Goal: Task Accomplishment & Management: Manage account settings

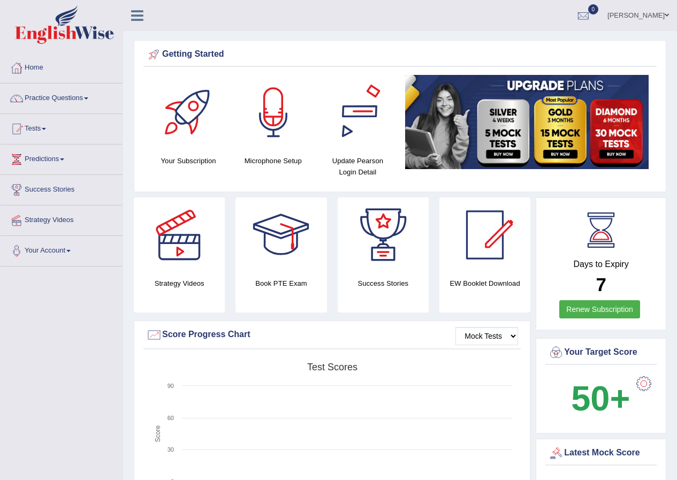
click at [356, 130] on div at bounding box center [358, 112] width 75 height 75
click at [668, 17] on span at bounding box center [667, 15] width 4 height 7
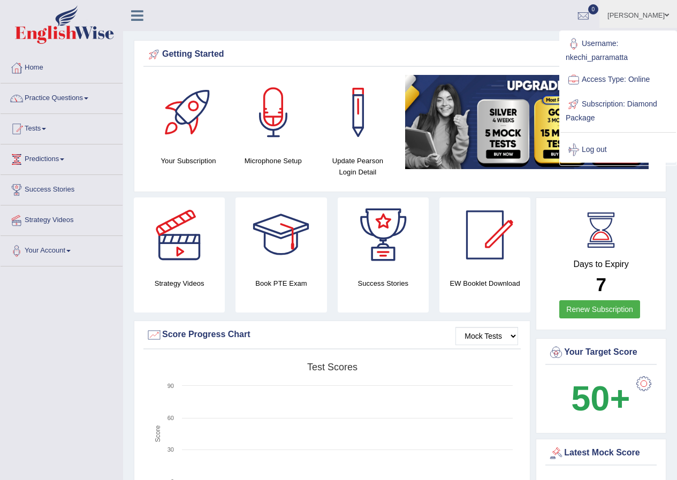
click at [603, 154] on link "Log out" at bounding box center [618, 150] width 116 height 25
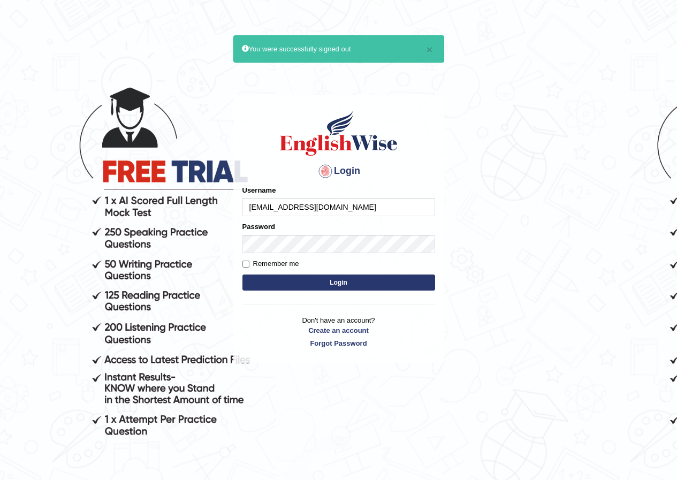
type input "joanjepkoechcheruyot@gmail.com"
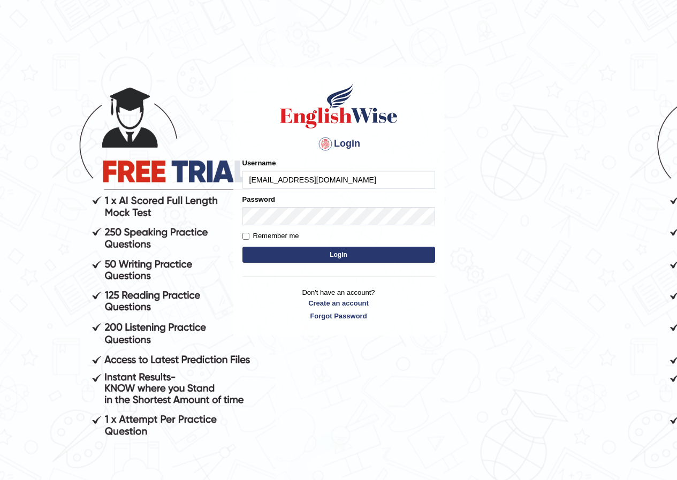
drag, startPoint x: 248, startPoint y: 178, endPoint x: 406, endPoint y: 173, distance: 157.5
click at [406, 173] on input "[EMAIL_ADDRESS][DOMAIN_NAME]" at bounding box center [339, 180] width 193 height 18
type input "[EMAIL_ADDRESS][DOMAIN_NAME]"
drag, startPoint x: 374, startPoint y: 185, endPoint x: 479, endPoint y: 137, distance: 115.0
click at [479, 137] on body "Login Please fix the following errors: Username JOANJEPKOECHCHERUIYOT@GMAIL.COM…" at bounding box center [338, 274] width 677 height 480
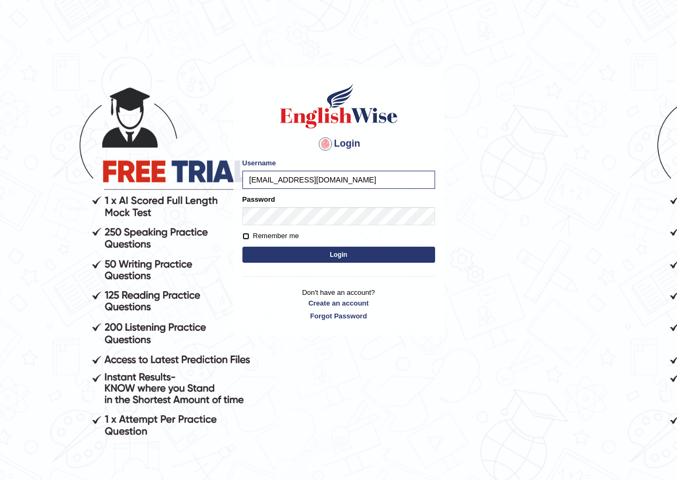
click at [247, 237] on input "Remember me" at bounding box center [246, 236] width 7 height 7
checkbox input "true"
click at [325, 259] on button "Login" at bounding box center [339, 255] width 193 height 16
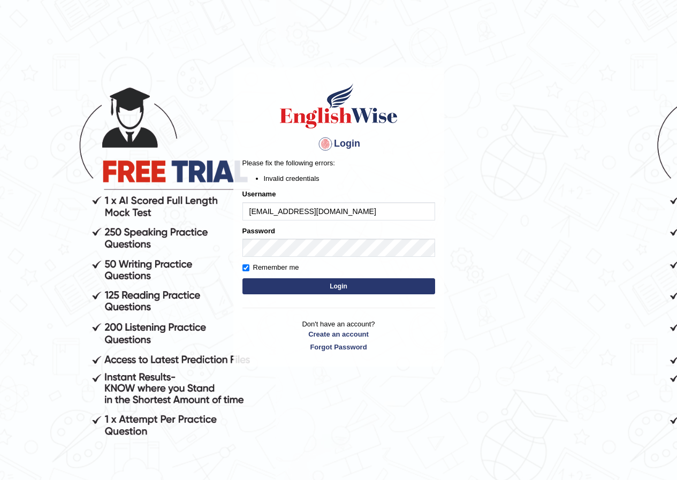
click at [335, 284] on button "Login" at bounding box center [339, 286] width 193 height 16
